Goal: Task Accomplishment & Management: Manage account settings

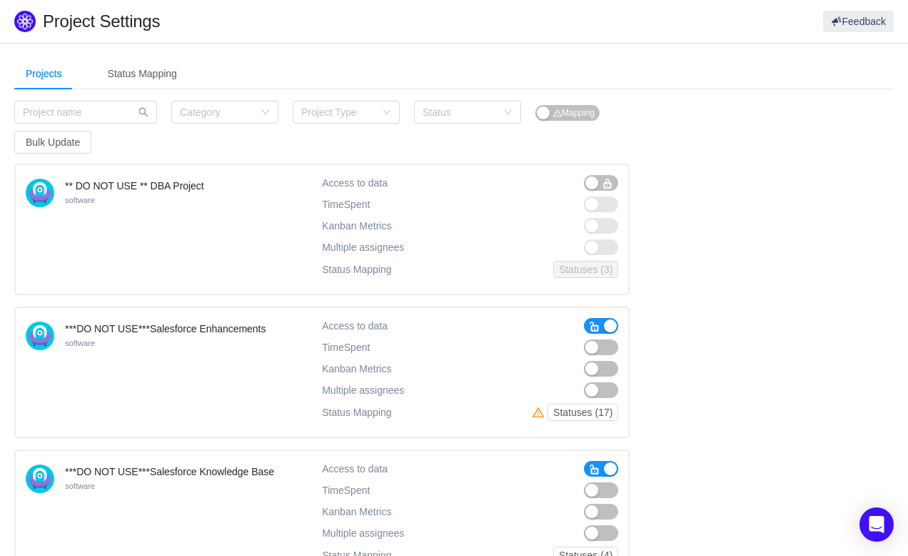
click at [603, 323] on button "button" at bounding box center [601, 326] width 34 height 16
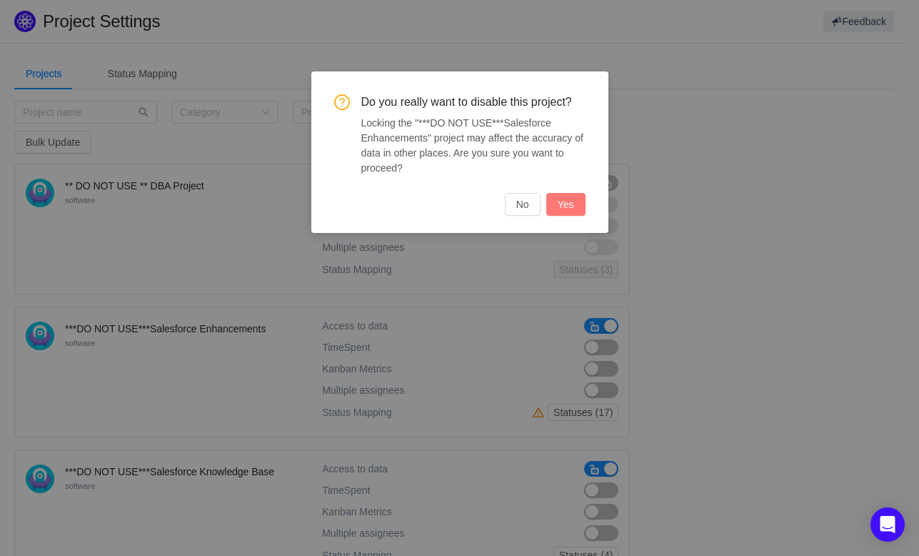
click at [562, 195] on button "Yes" at bounding box center [565, 204] width 39 height 23
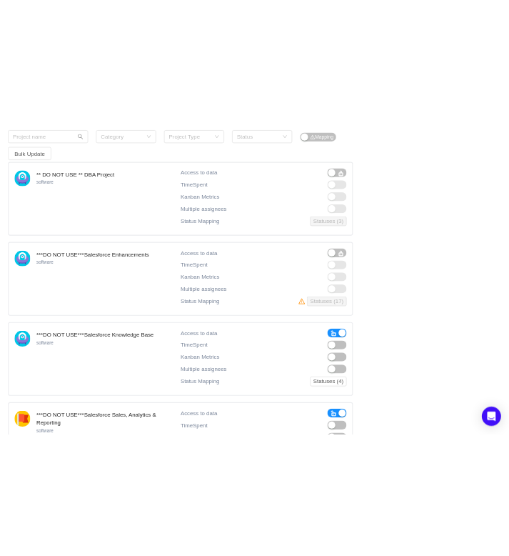
scroll to position [143, 0]
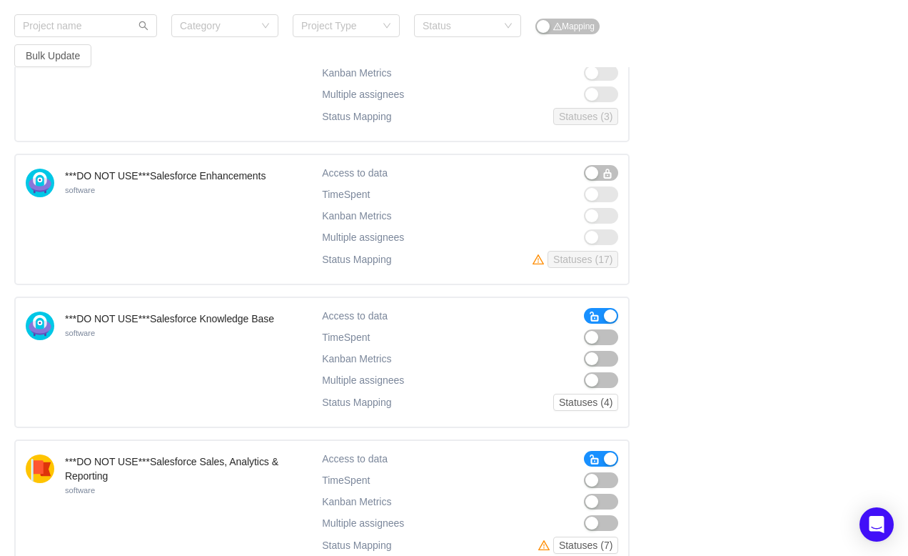
click at [608, 313] on button "button" at bounding box center [601, 316] width 34 height 16
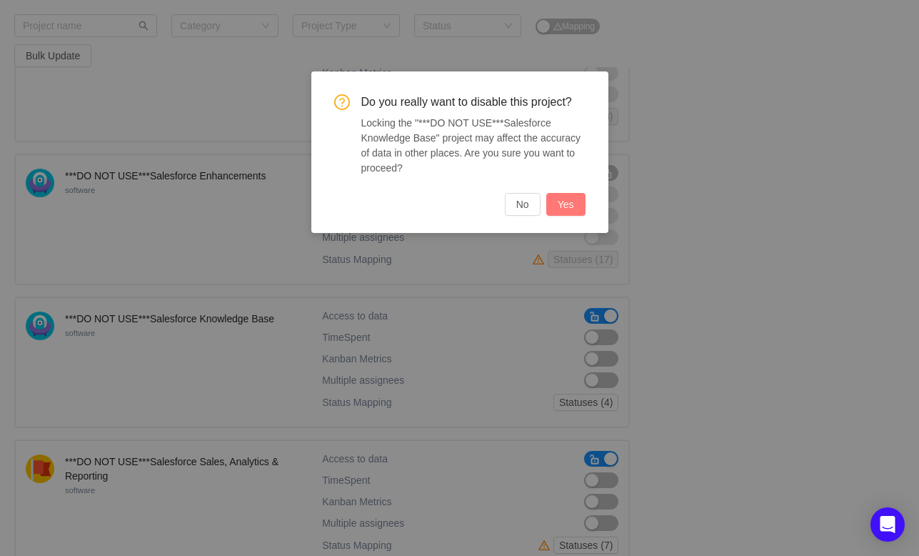
click at [561, 196] on button "Yes" at bounding box center [565, 204] width 39 height 23
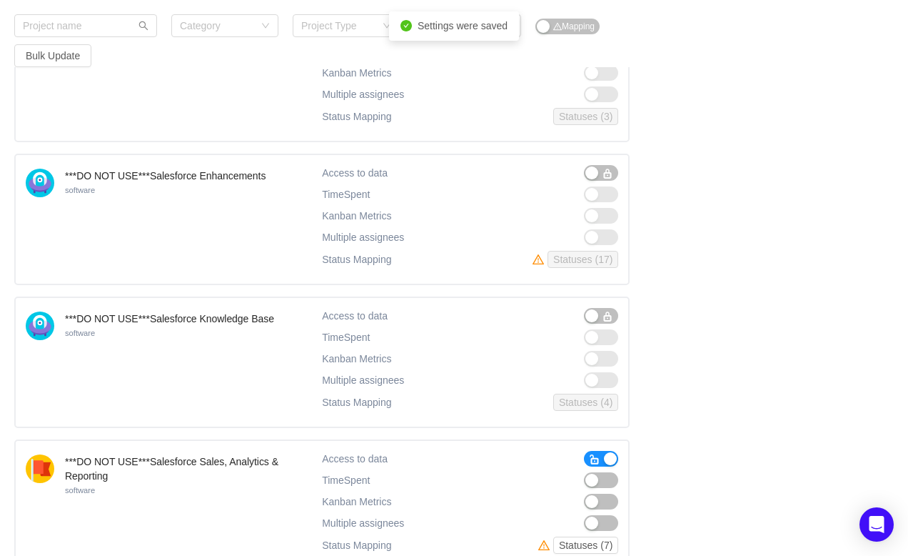
click at [599, 456] on span "button" at bounding box center [594, 458] width 11 height 11
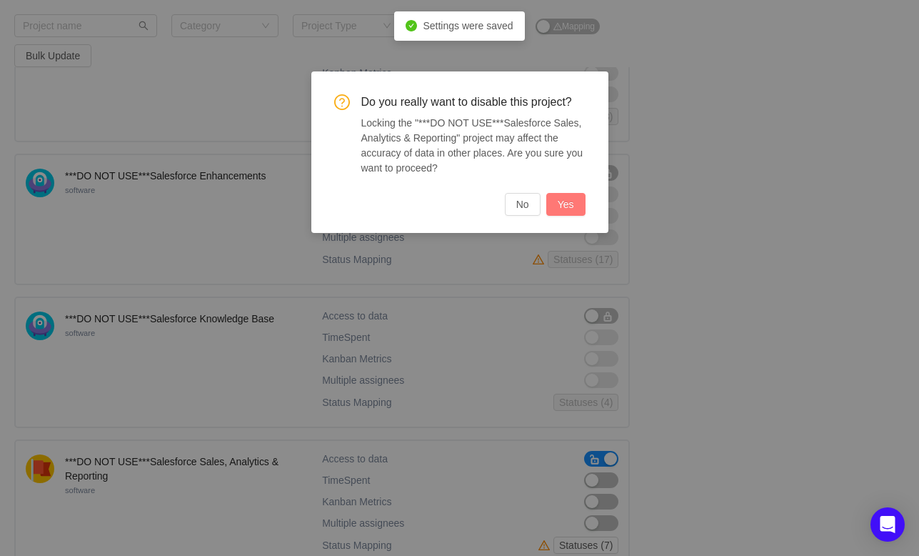
click at [561, 201] on button "Yes" at bounding box center [565, 204] width 39 height 23
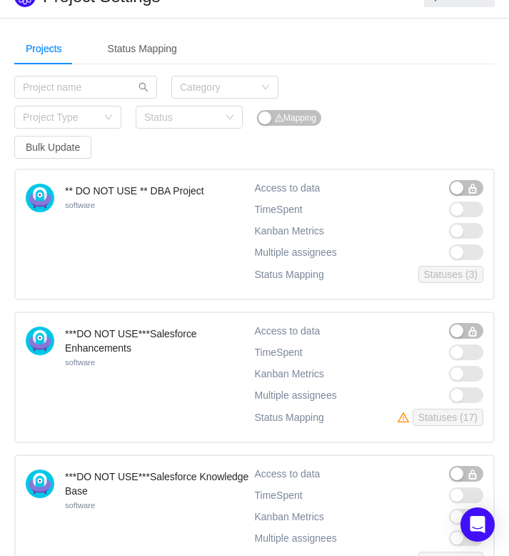
scroll to position [0, 0]
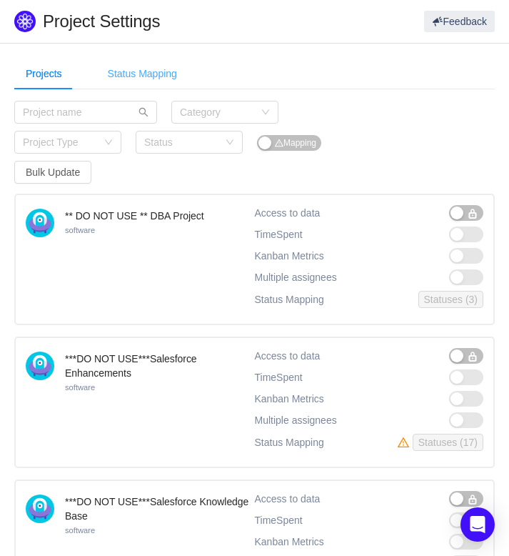
click at [133, 66] on div "Status Mapping" at bounding box center [142, 74] width 92 height 32
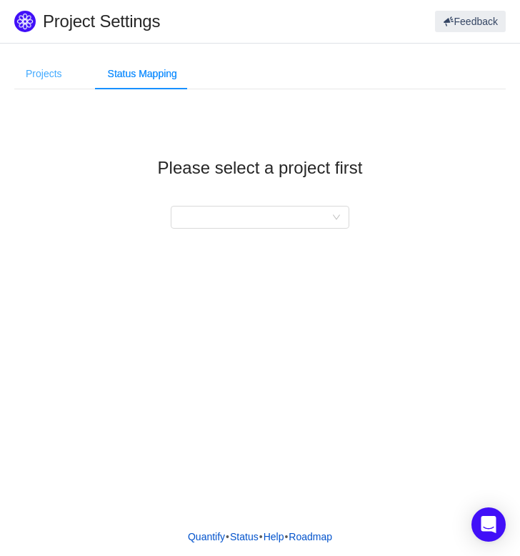
click at [22, 82] on div "Projects" at bounding box center [43, 74] width 59 height 32
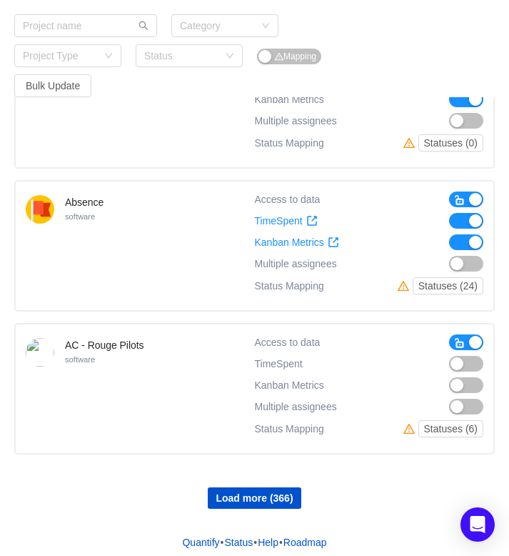
scroll to position [1147, 0]
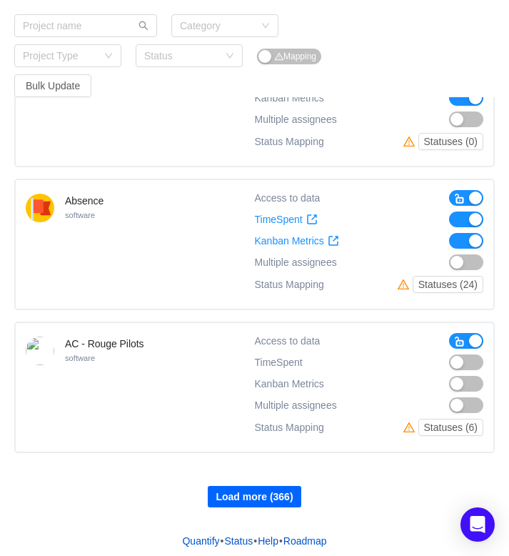
click at [254, 495] on button "Load more (366)" at bounding box center [254, 496] width 93 height 21
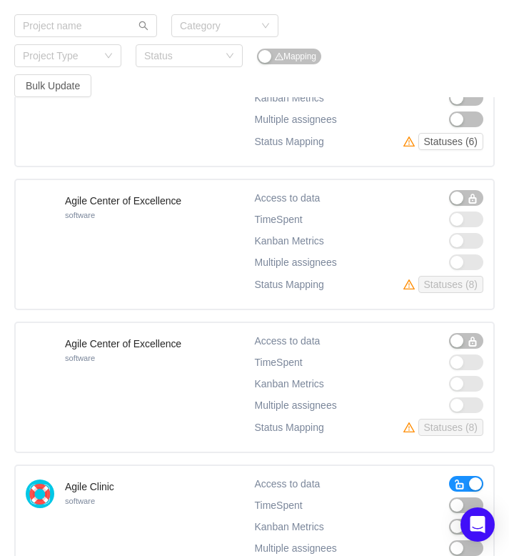
scroll to position [2571, 0]
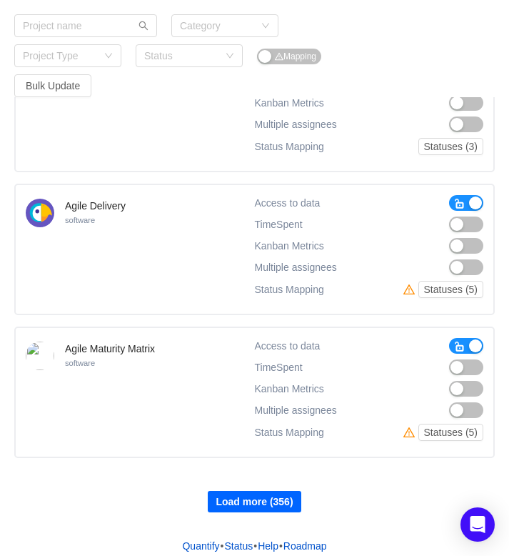
click at [265, 491] on button "Load more (356)" at bounding box center [254, 501] width 93 height 21
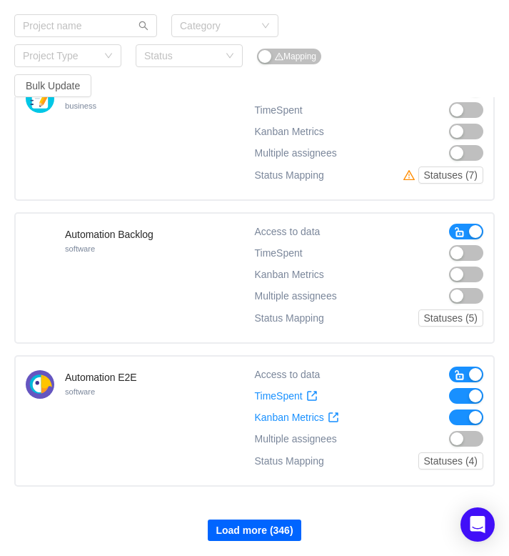
scroll to position [3993, 0]
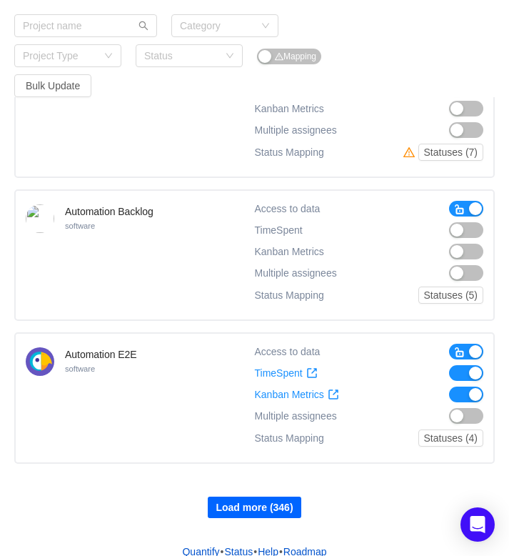
click at [266, 501] on button "Load more (346)" at bounding box center [254, 506] width 93 height 21
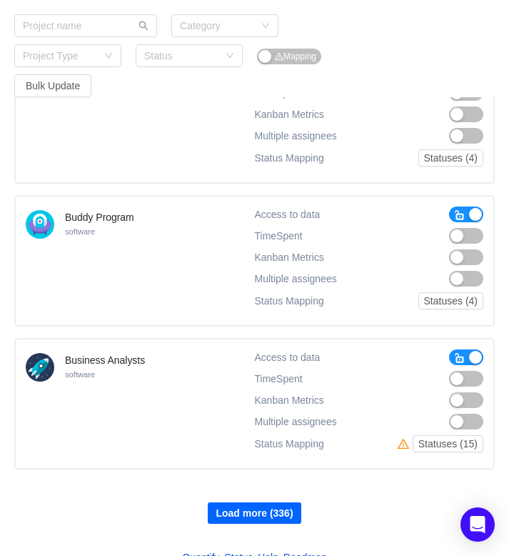
scroll to position [5415, 0]
click at [257, 502] on button "Load more (336)" at bounding box center [254, 512] width 93 height 21
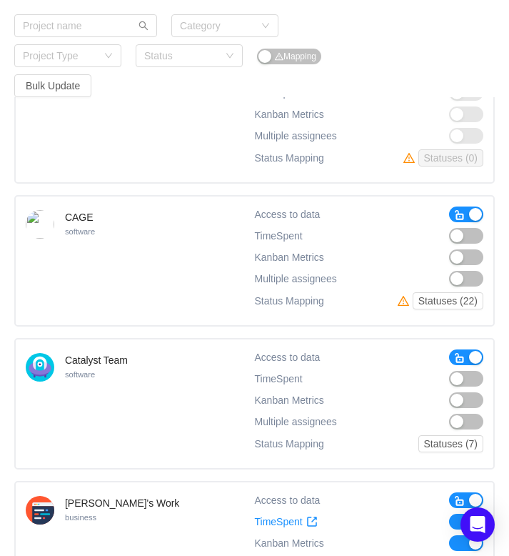
scroll to position [6839, 0]
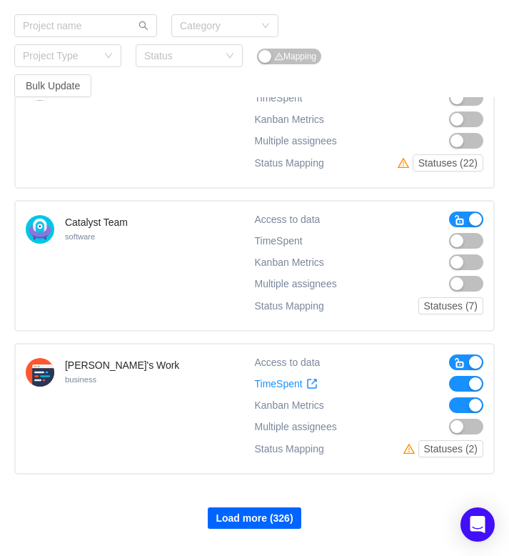
click at [256, 507] on button "Load more (326)" at bounding box center [254, 517] width 93 height 21
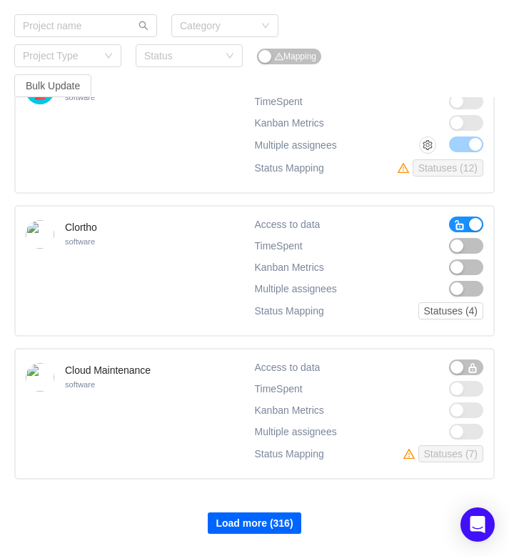
click at [254, 512] on button "Load more (316)" at bounding box center [254, 522] width 93 height 21
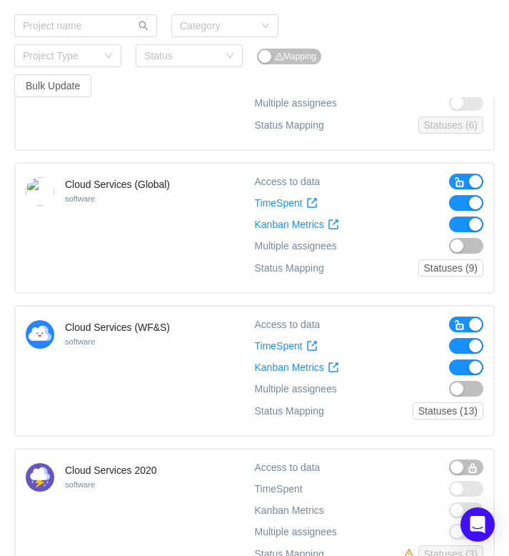
scroll to position [9688, 0]
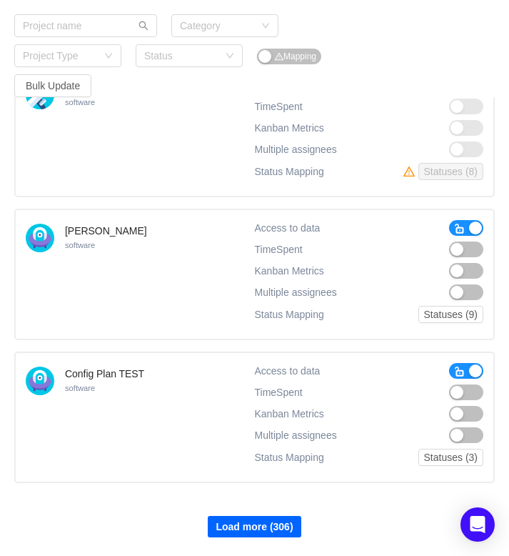
click at [257, 516] on button "Load more (306)" at bounding box center [254, 526] width 93 height 21
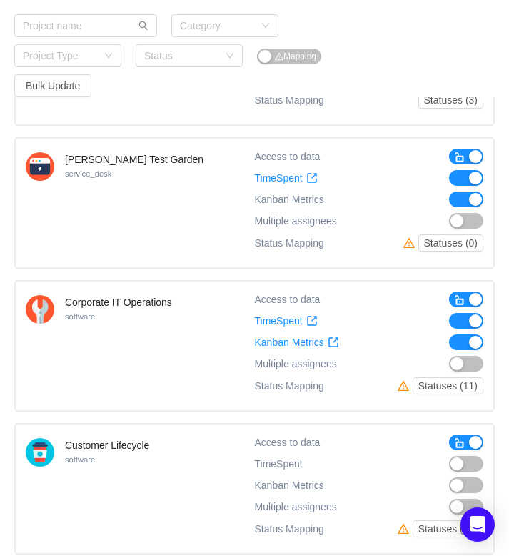
scroll to position [11111, 0]
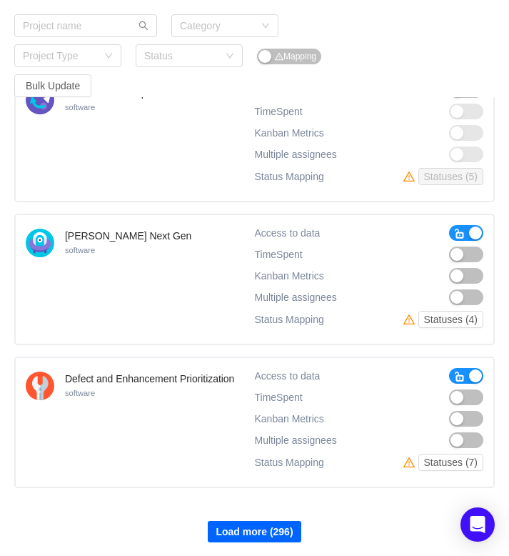
click at [251, 521] on button "Load more (296)" at bounding box center [254, 531] width 93 height 21
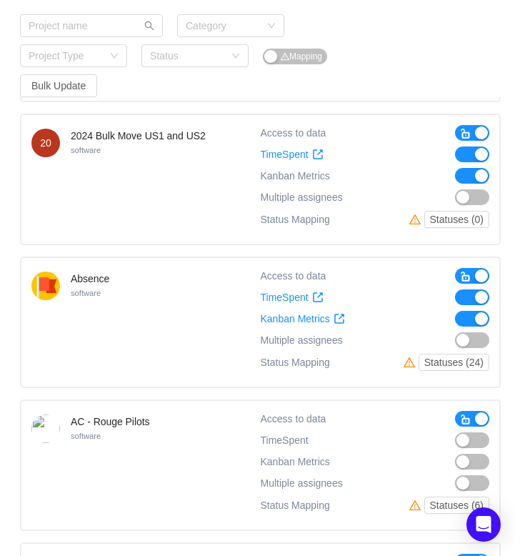
scroll to position [1071, 0]
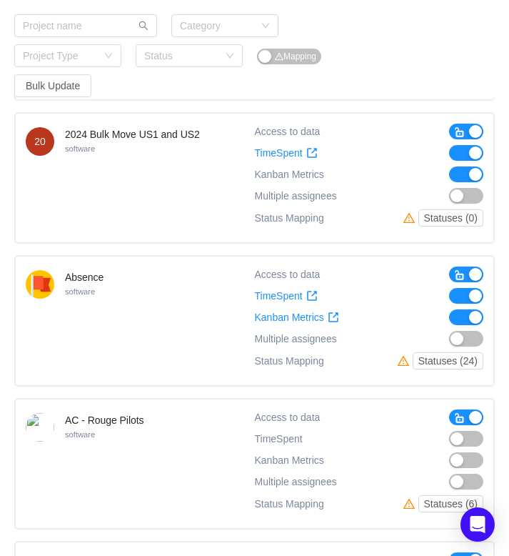
click at [373, 44] on div "Category Project Type Status Mapping Bulk Update" at bounding box center [194, 55] width 361 height 83
click at [43, 90] on button "Bulk Update" at bounding box center [52, 85] width 77 height 23
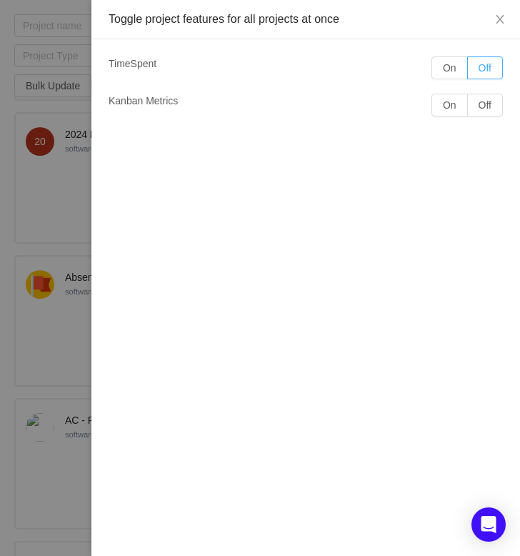
click at [501, 66] on button "Off" at bounding box center [485, 67] width 36 height 23
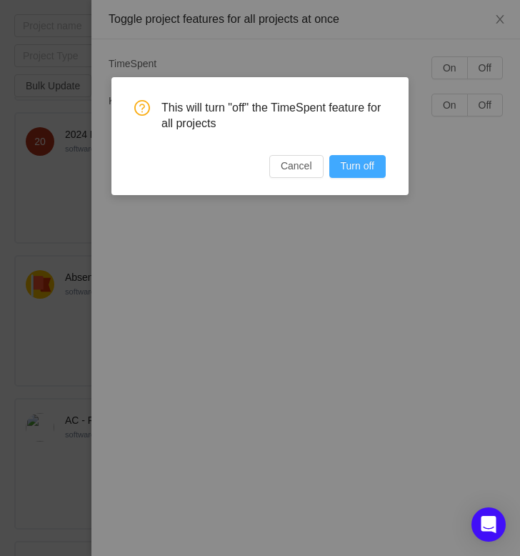
click at [368, 160] on button "Turn off" at bounding box center [357, 166] width 56 height 23
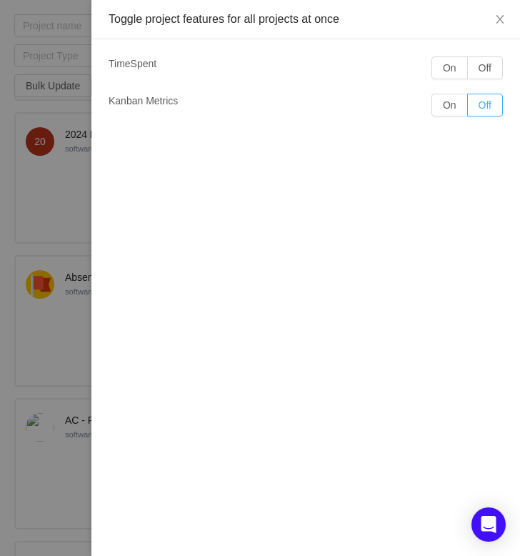
click at [488, 104] on button "Off" at bounding box center [485, 105] width 36 height 23
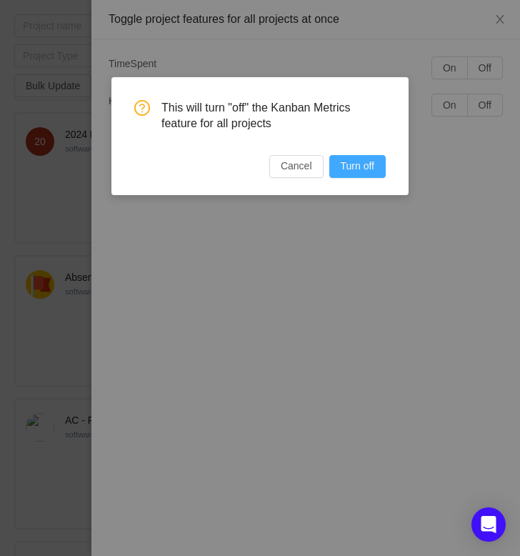
click at [371, 163] on button "Turn off" at bounding box center [357, 166] width 56 height 23
